Goal: Register for event/course

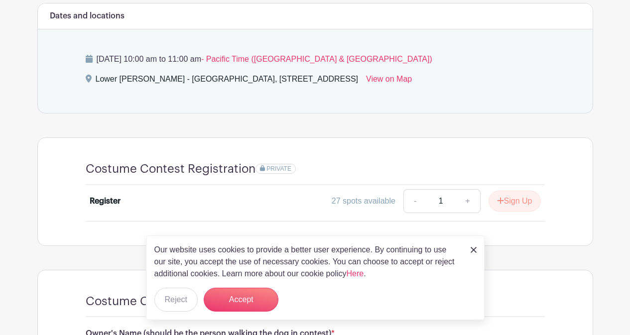
scroll to position [415, 0]
click at [236, 303] on button "Accept" at bounding box center [241, 300] width 75 height 24
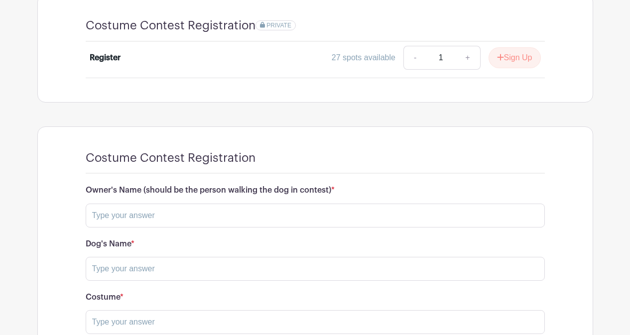
scroll to position [561, 0]
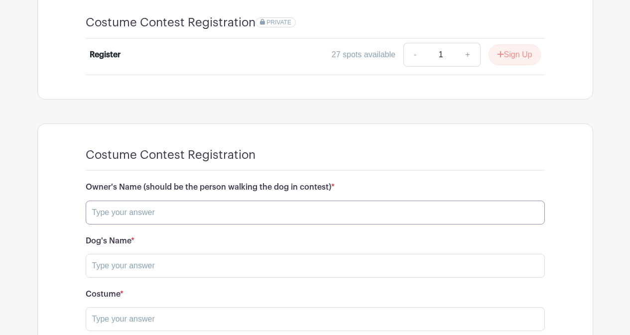
click at [216, 213] on input "text" at bounding box center [315, 213] width 459 height 24
type input "[PERSON_NAME]"
click at [196, 257] on input "text" at bounding box center [315, 266] width 459 height 24
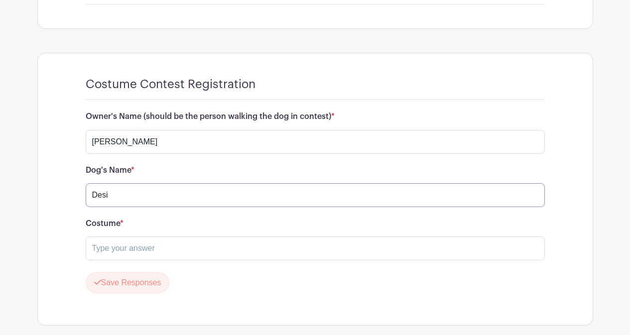
type input "Desi"
click at [192, 249] on input "text" at bounding box center [315, 248] width 459 height 24
type input "Oktoberfest Girl"
click at [150, 285] on button "Save Responses" at bounding box center [128, 282] width 84 height 21
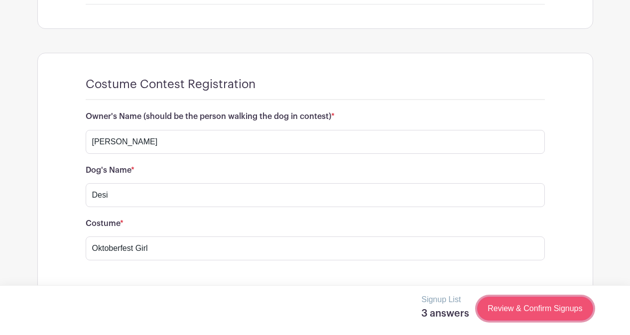
click at [517, 312] on link "Review & Confirm Signups" at bounding box center [534, 309] width 115 height 24
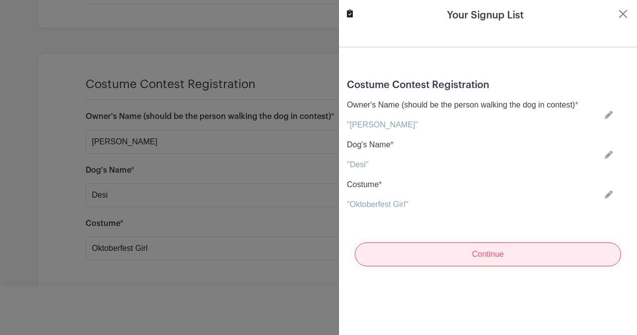
click at [501, 259] on input "Continue" at bounding box center [488, 254] width 266 height 24
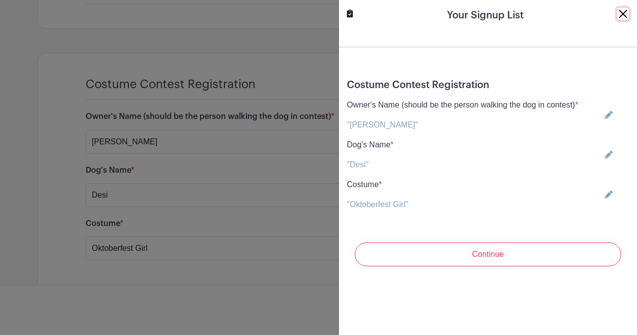
click at [617, 15] on button "Close" at bounding box center [623, 14] width 12 height 12
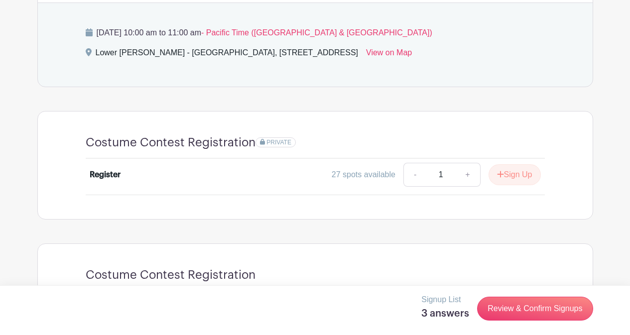
scroll to position [441, 0]
click at [503, 175] on button "Sign Up" at bounding box center [514, 174] width 52 height 21
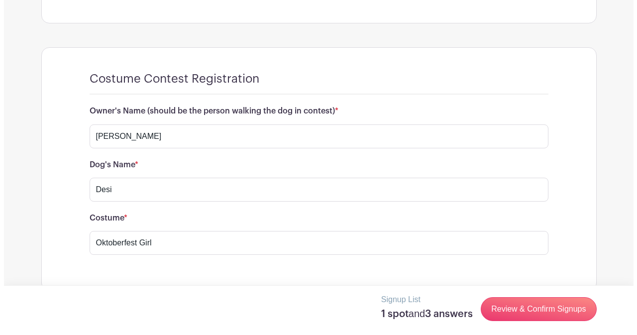
scroll to position [656, 0]
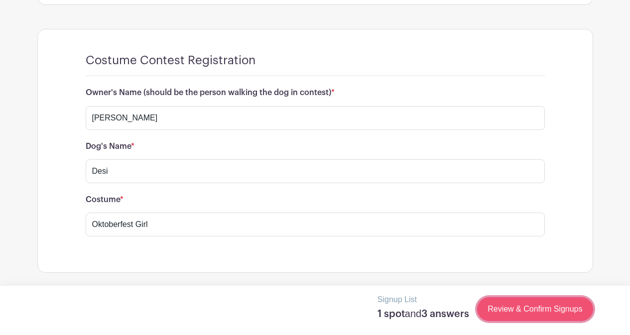
click at [545, 318] on link "Review & Confirm Signups" at bounding box center [534, 309] width 115 height 24
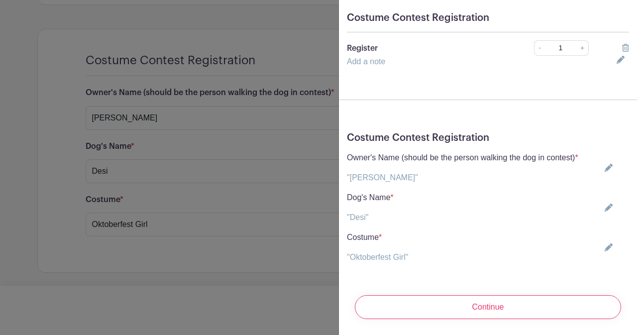
scroll to position [90, 0]
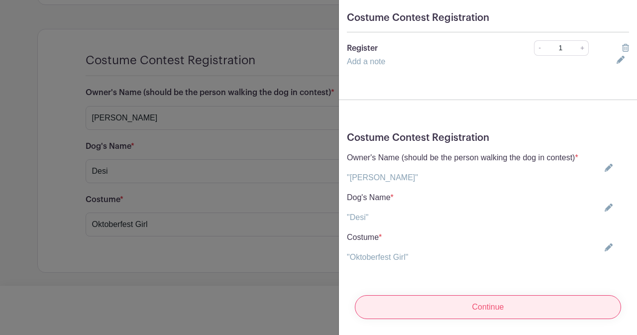
click at [508, 308] on input "Continue" at bounding box center [488, 307] width 266 height 24
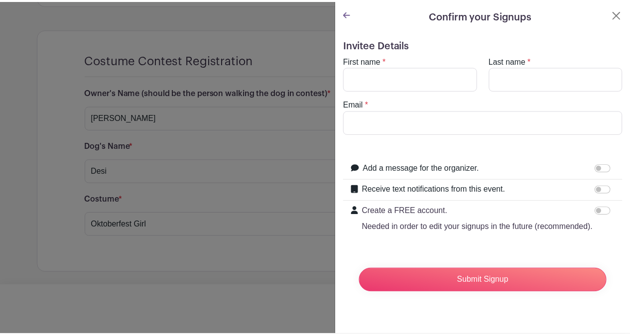
scroll to position [0, 0]
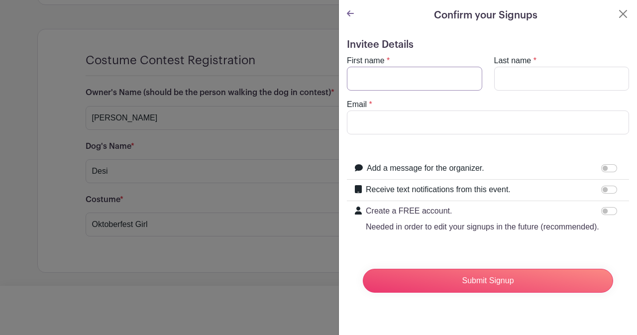
click at [408, 81] on input "First name" at bounding box center [414, 79] width 135 height 24
type input "[PERSON_NAME]"
type input "[EMAIL_ADDRESS][DOMAIN_NAME]"
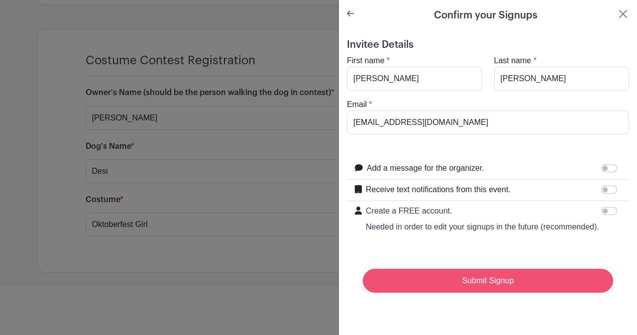
click at [468, 292] on input "Submit Signup" at bounding box center [488, 281] width 250 height 24
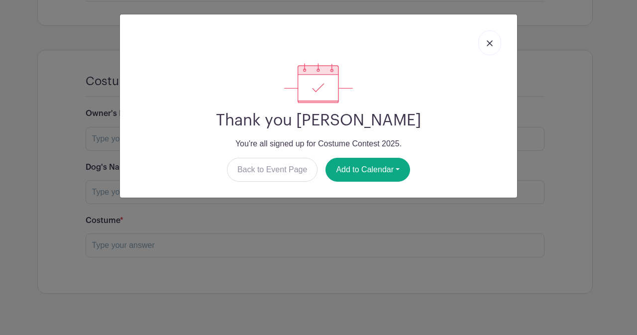
click at [486, 45] on link at bounding box center [489, 42] width 23 height 25
